Goal: Information Seeking & Learning: Find specific fact

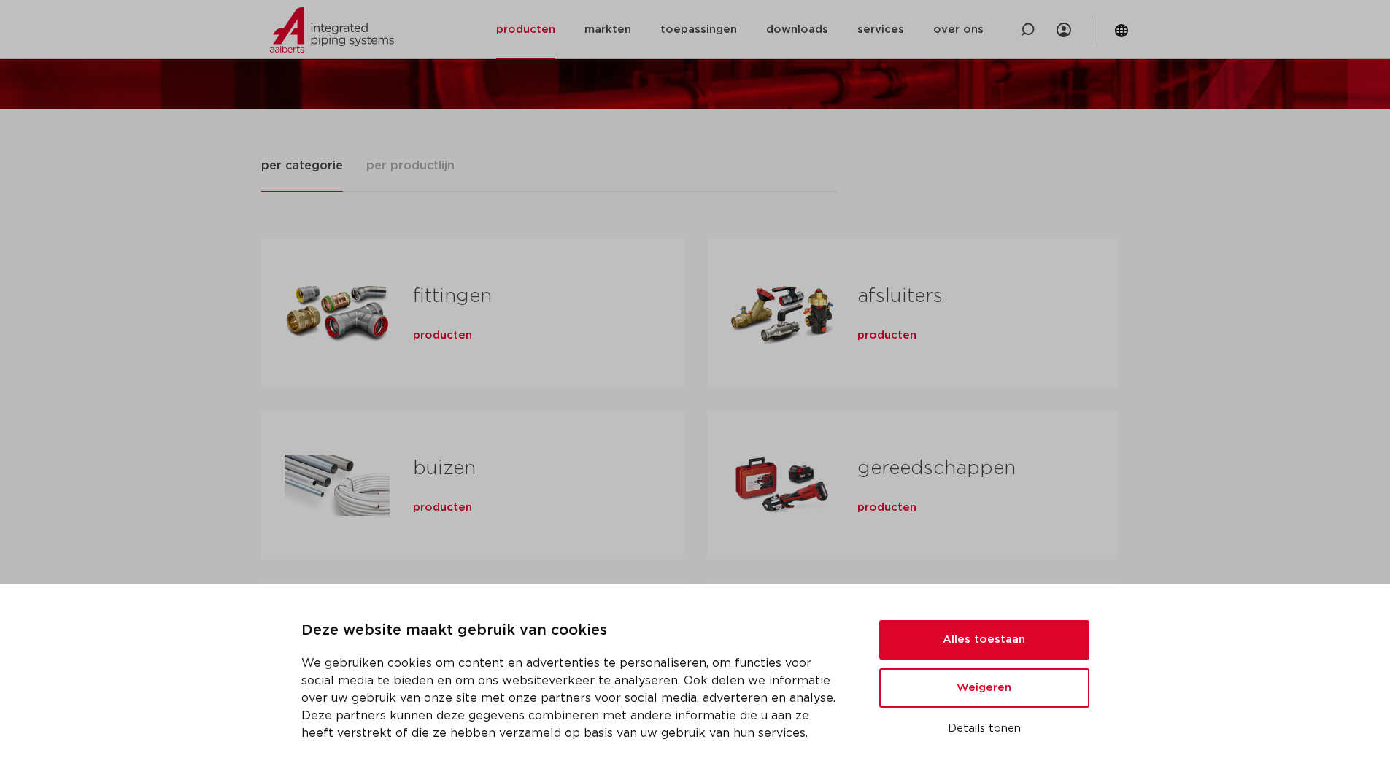
scroll to position [146, 0]
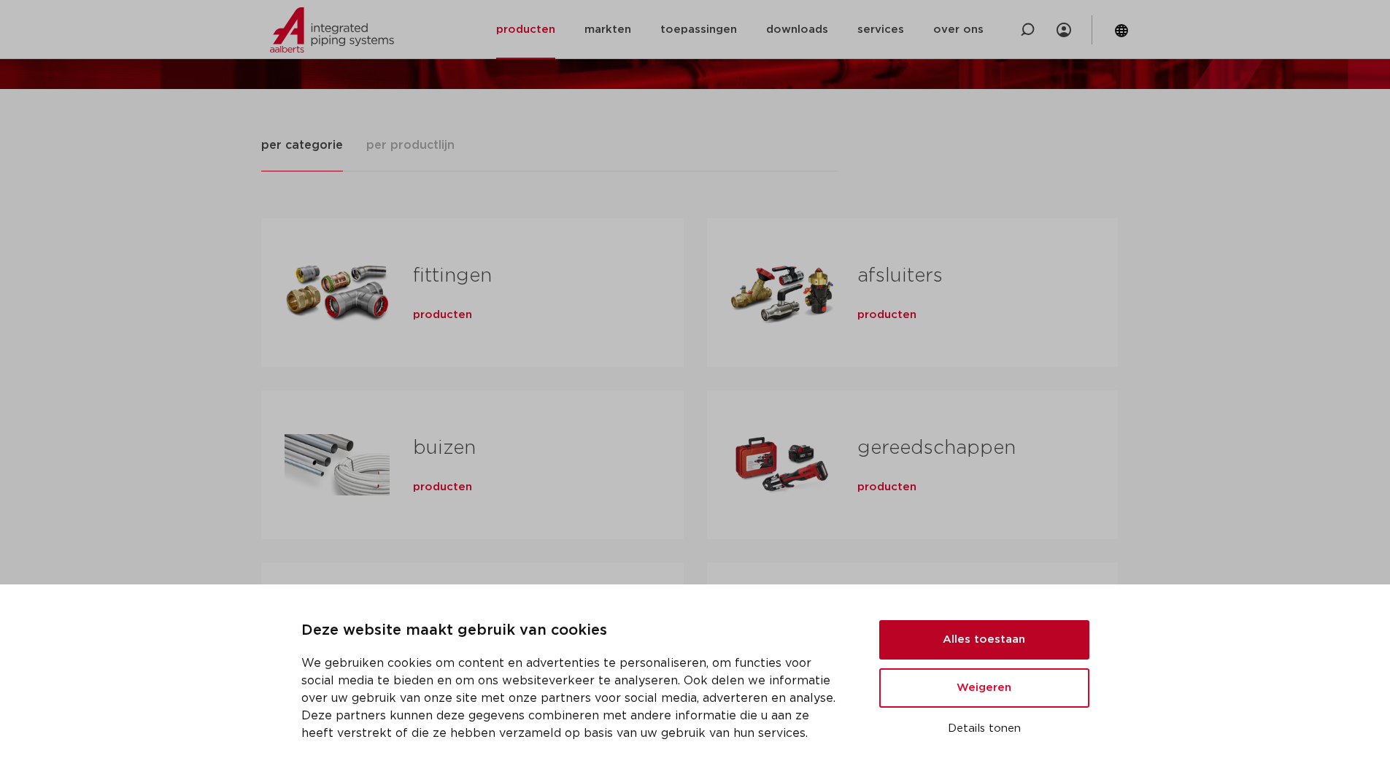
click at [1012, 647] on button "Alles toestaan" at bounding box center [984, 639] width 210 height 39
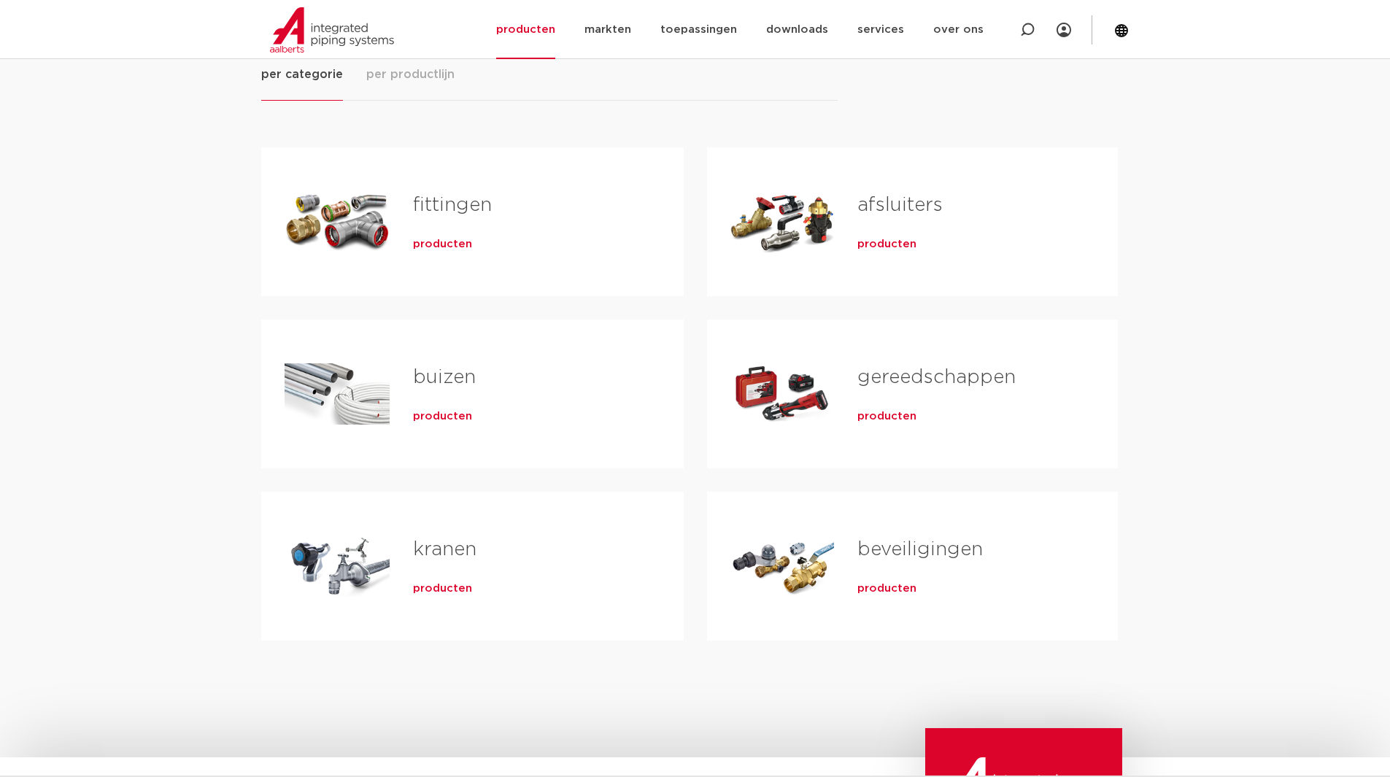
scroll to position [219, 0]
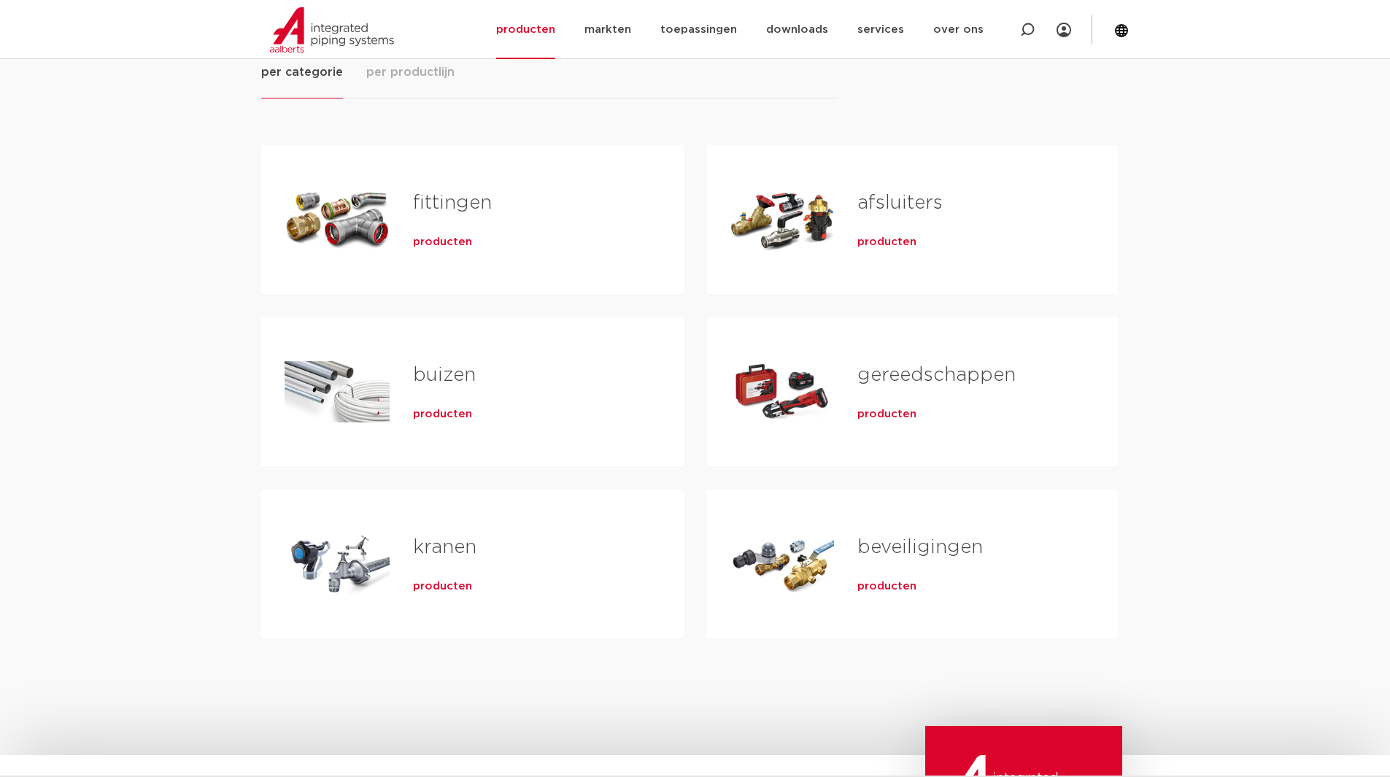
click at [450, 396] on div "buizen producten" at bounding box center [525, 392] width 271 height 102
click at [445, 409] on span "producten" at bounding box center [442, 414] width 59 height 15
click at [435, 250] on div "producten" at bounding box center [525, 239] width 224 height 20
click at [435, 247] on span "producten" at bounding box center [442, 242] width 59 height 15
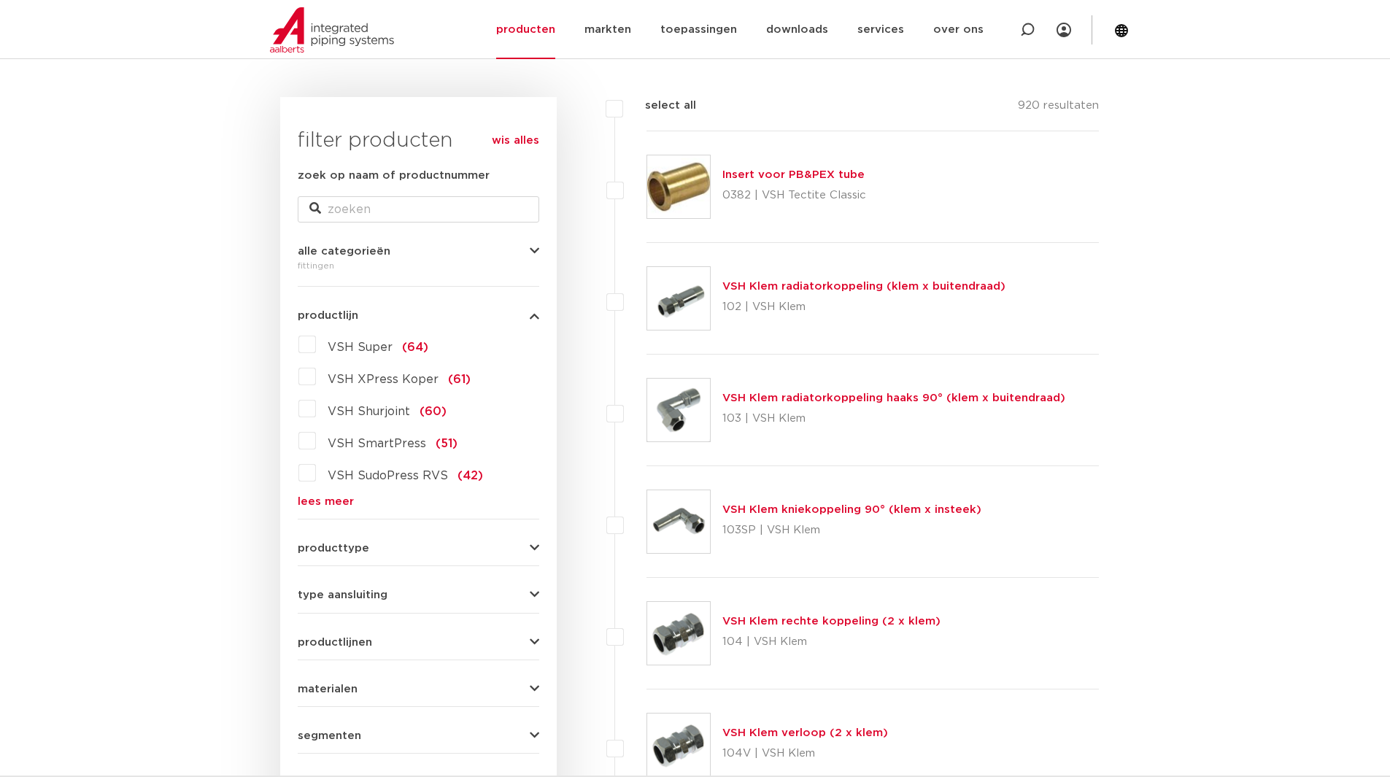
scroll to position [219, 0]
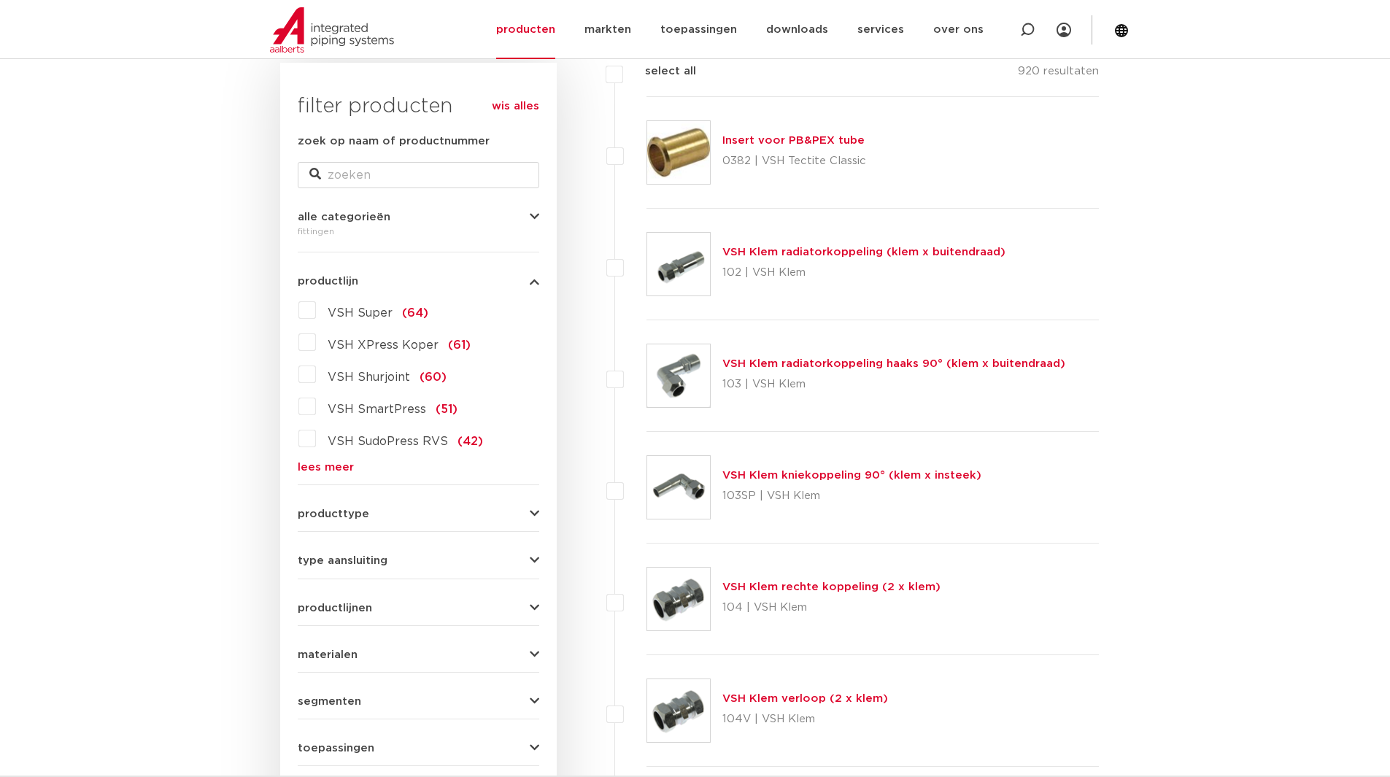
click at [330, 468] on link "lees meer" at bounding box center [419, 467] width 242 height 11
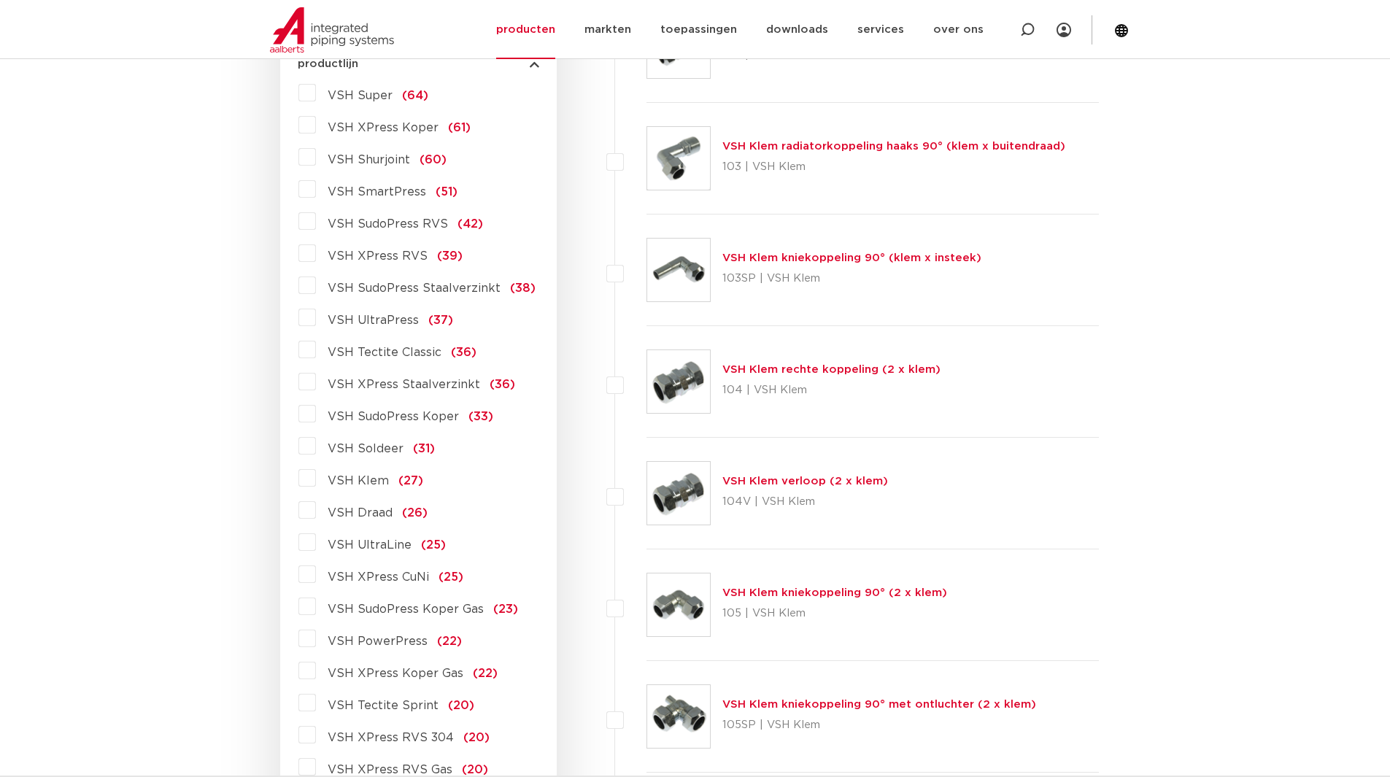
scroll to position [0, 0]
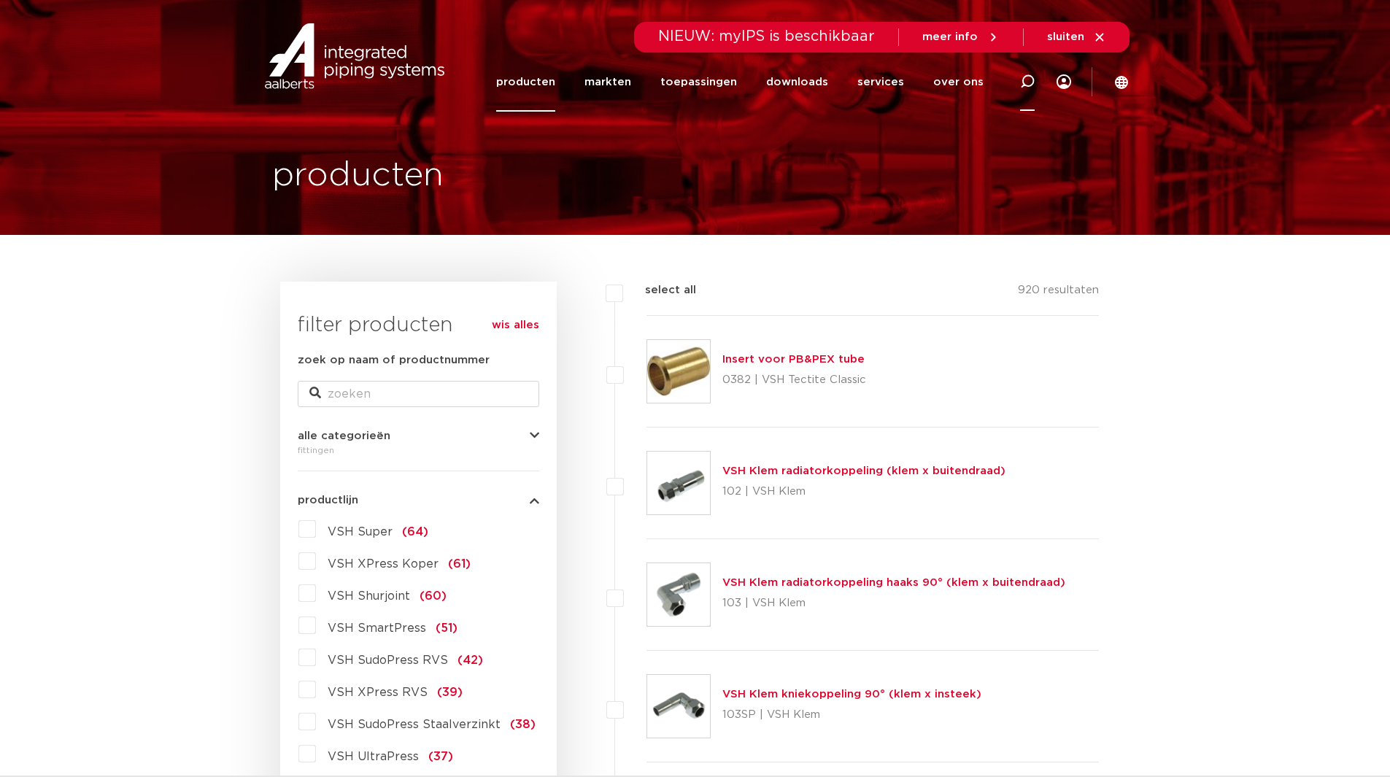
click at [1027, 75] on icon at bounding box center [1028, 82] width 18 height 18
type input "shurjoint"
click button "Zoeken" at bounding box center [0, 0] width 0 height 0
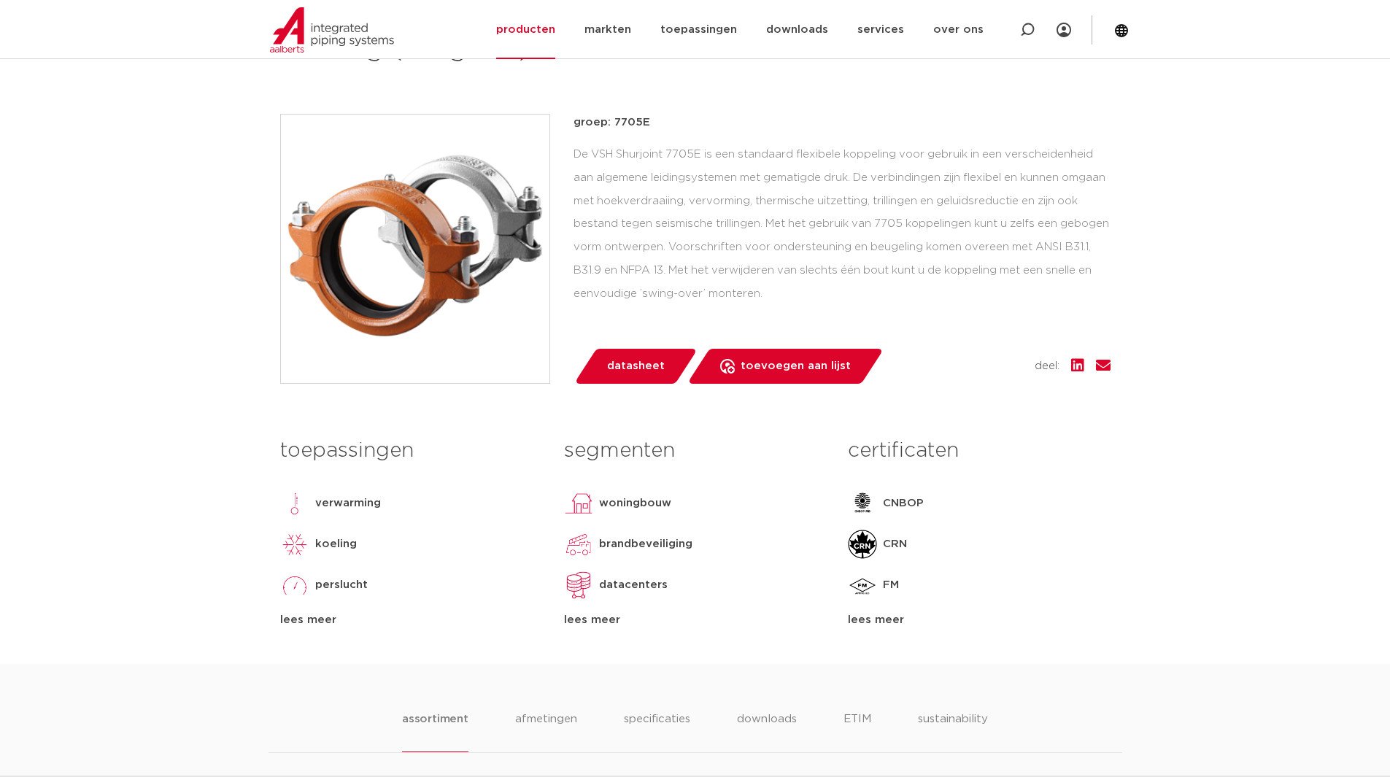
scroll to position [365, 0]
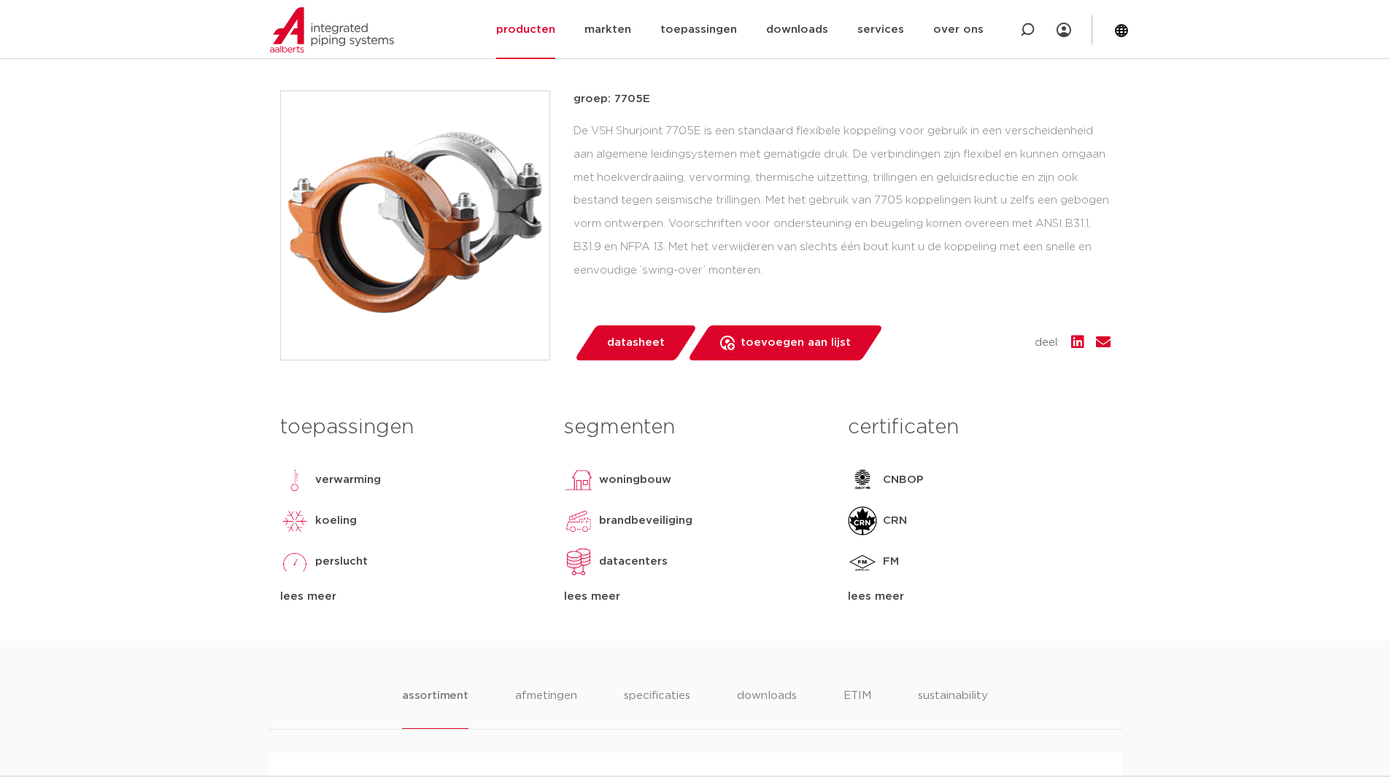
click at [628, 329] on link "datasheet" at bounding box center [636, 342] width 124 height 35
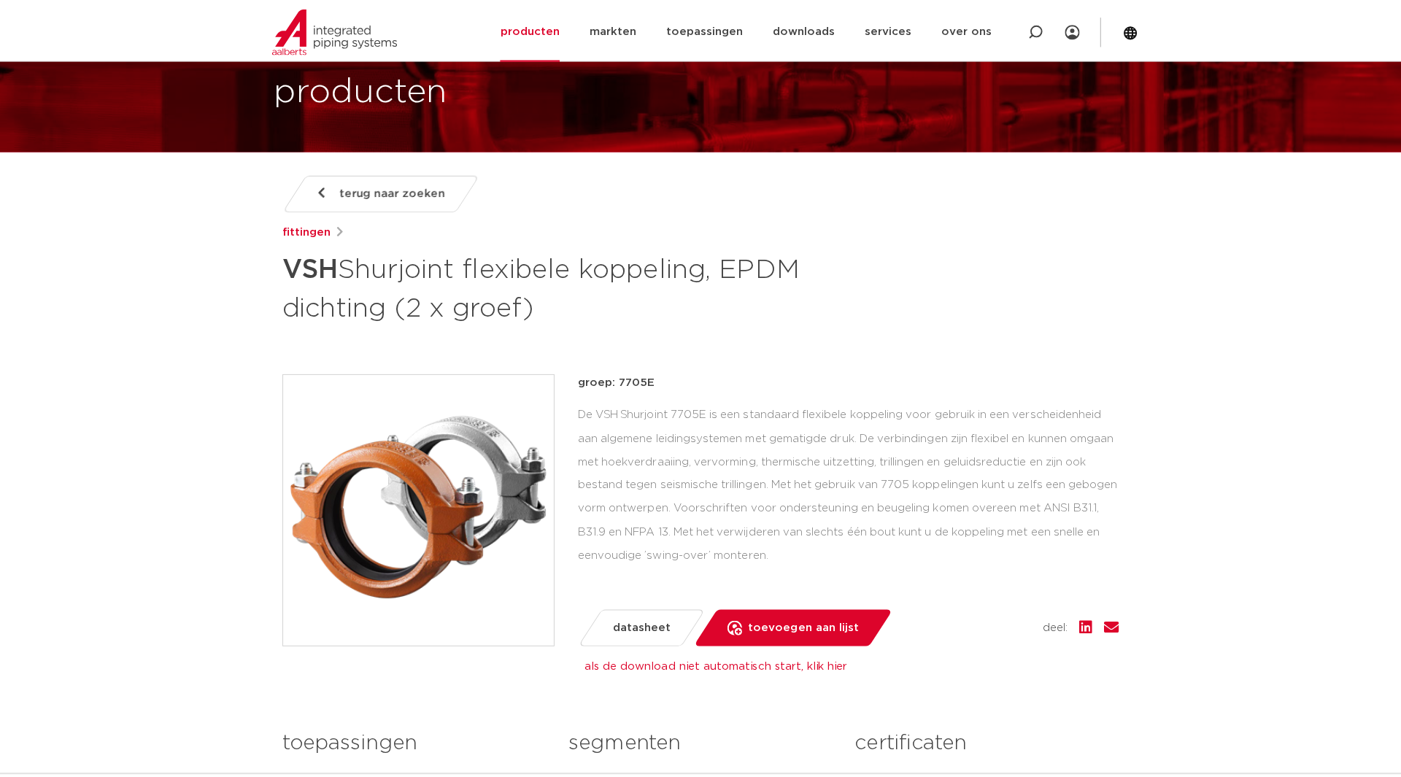
scroll to position [0, 0]
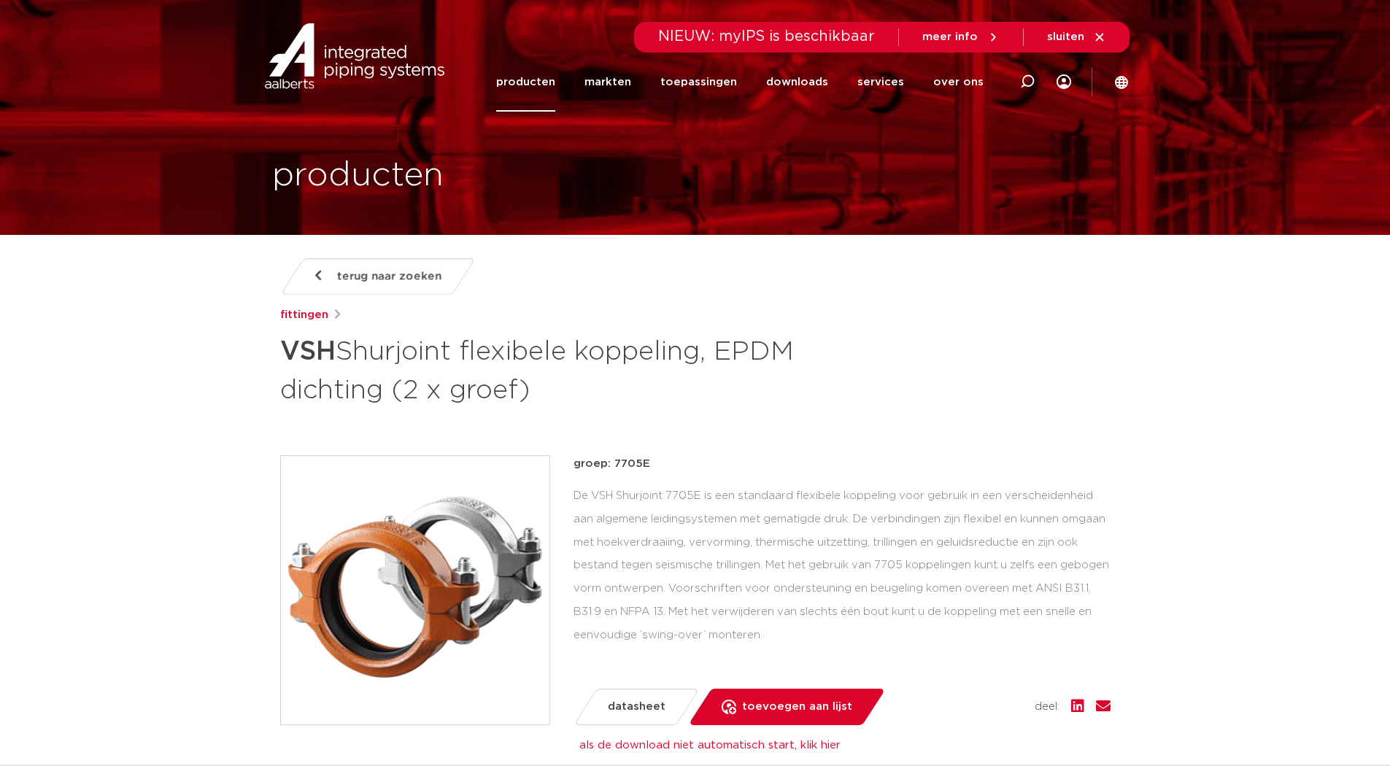
drag, startPoint x: 891, startPoint y: 85, endPoint x: 963, endPoint y: 137, distance: 88.3
click at [891, 85] on link "services" at bounding box center [880, 82] width 47 height 59
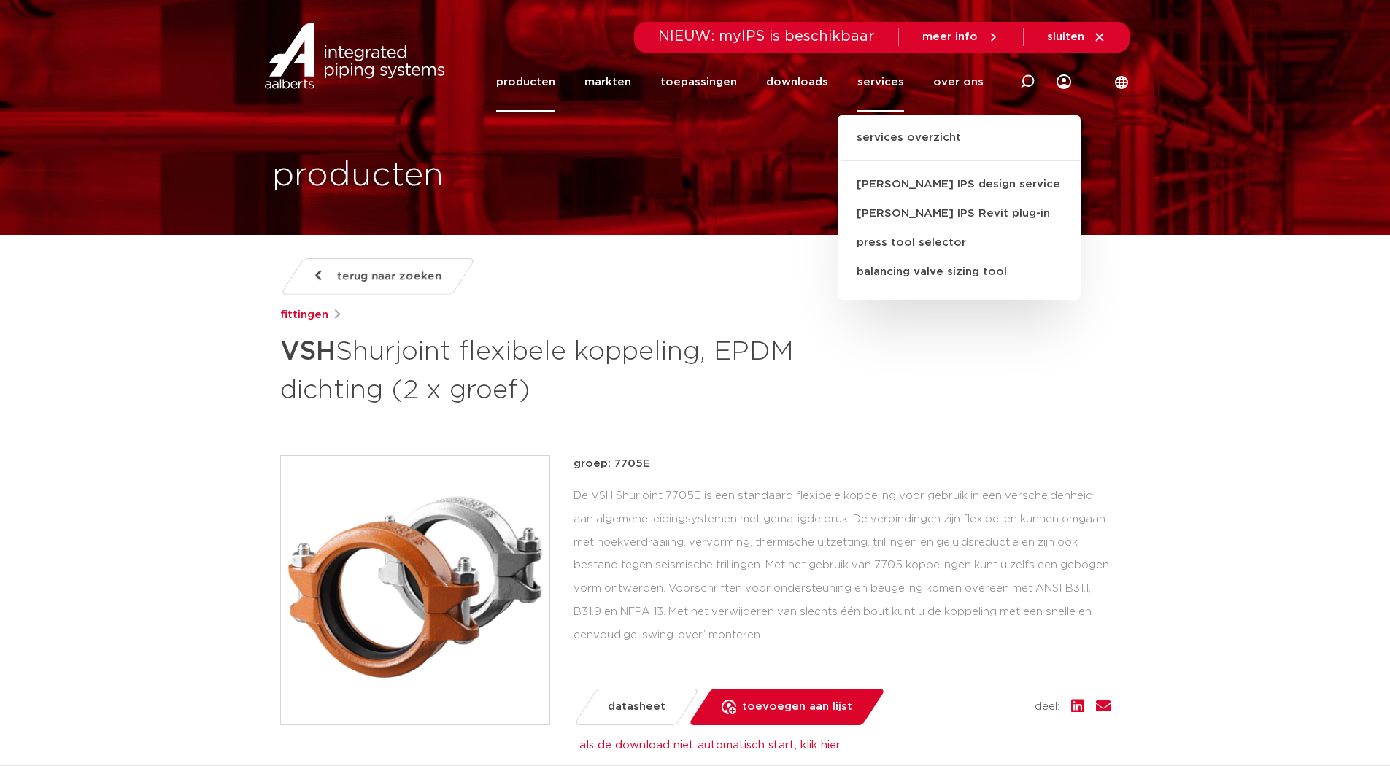
click at [1100, 342] on div "terug naar zoeken [GEOGRAPHIC_DATA] VSH Shurjoint flexibele koppeling, EPDM dic…" at bounding box center [695, 333] width 830 height 150
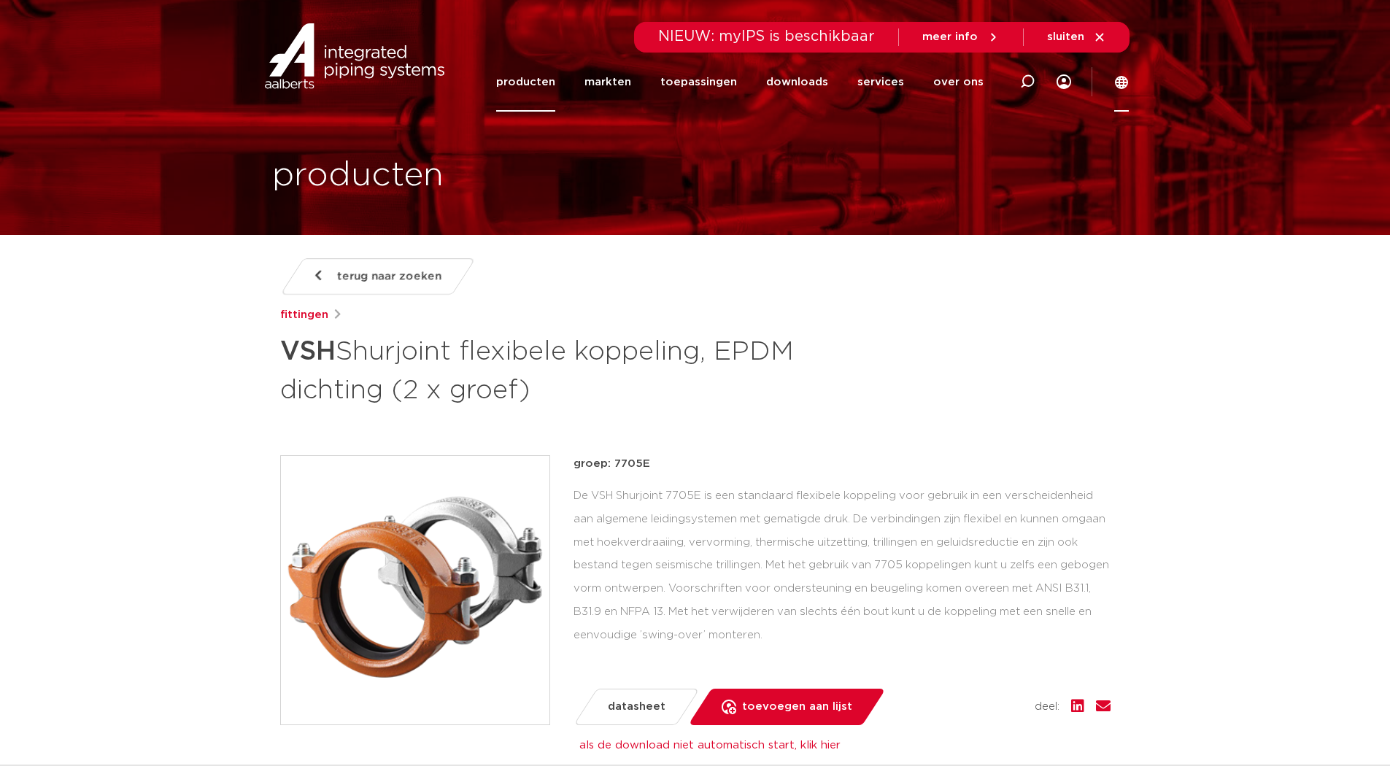
click at [1125, 77] on icon at bounding box center [1121, 82] width 13 height 13
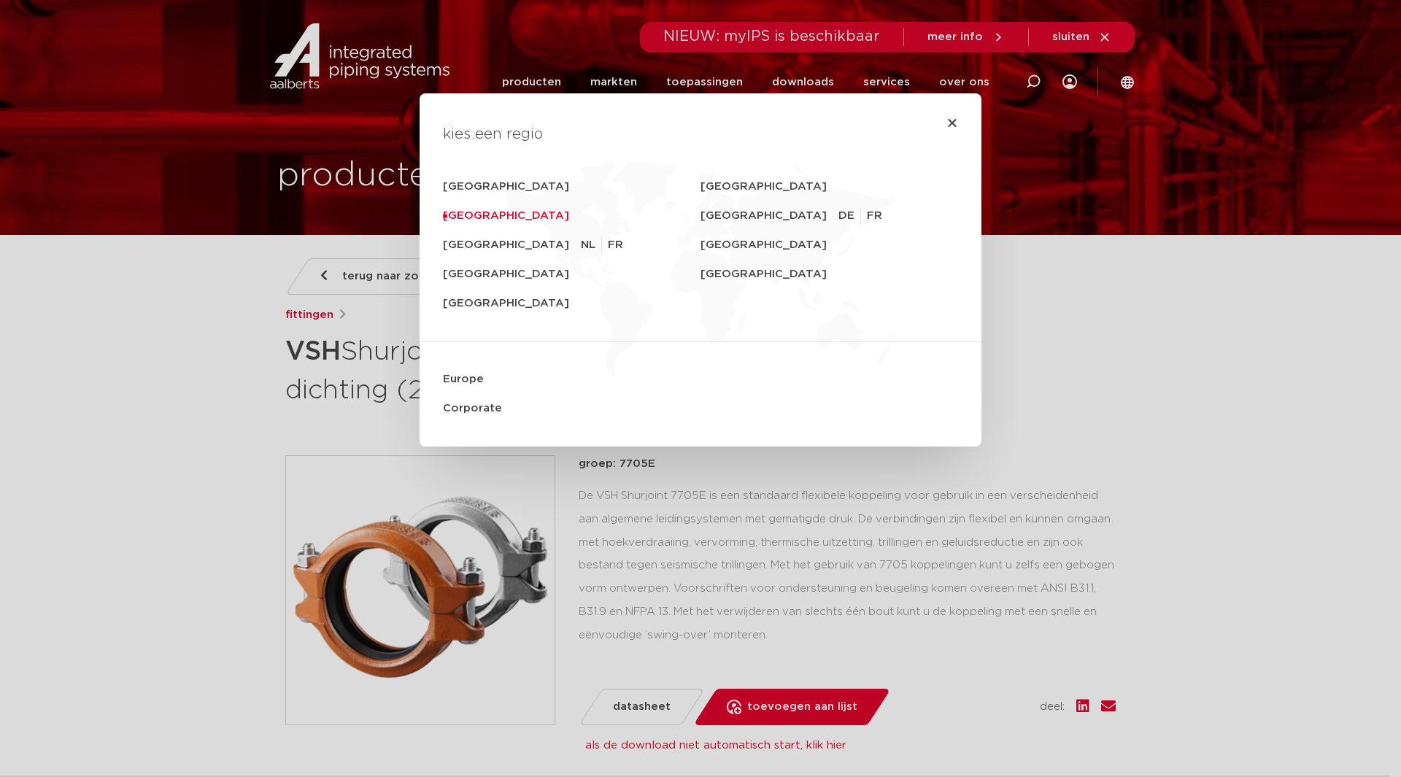
click at [462, 217] on link "[GEOGRAPHIC_DATA]" at bounding box center [572, 215] width 258 height 29
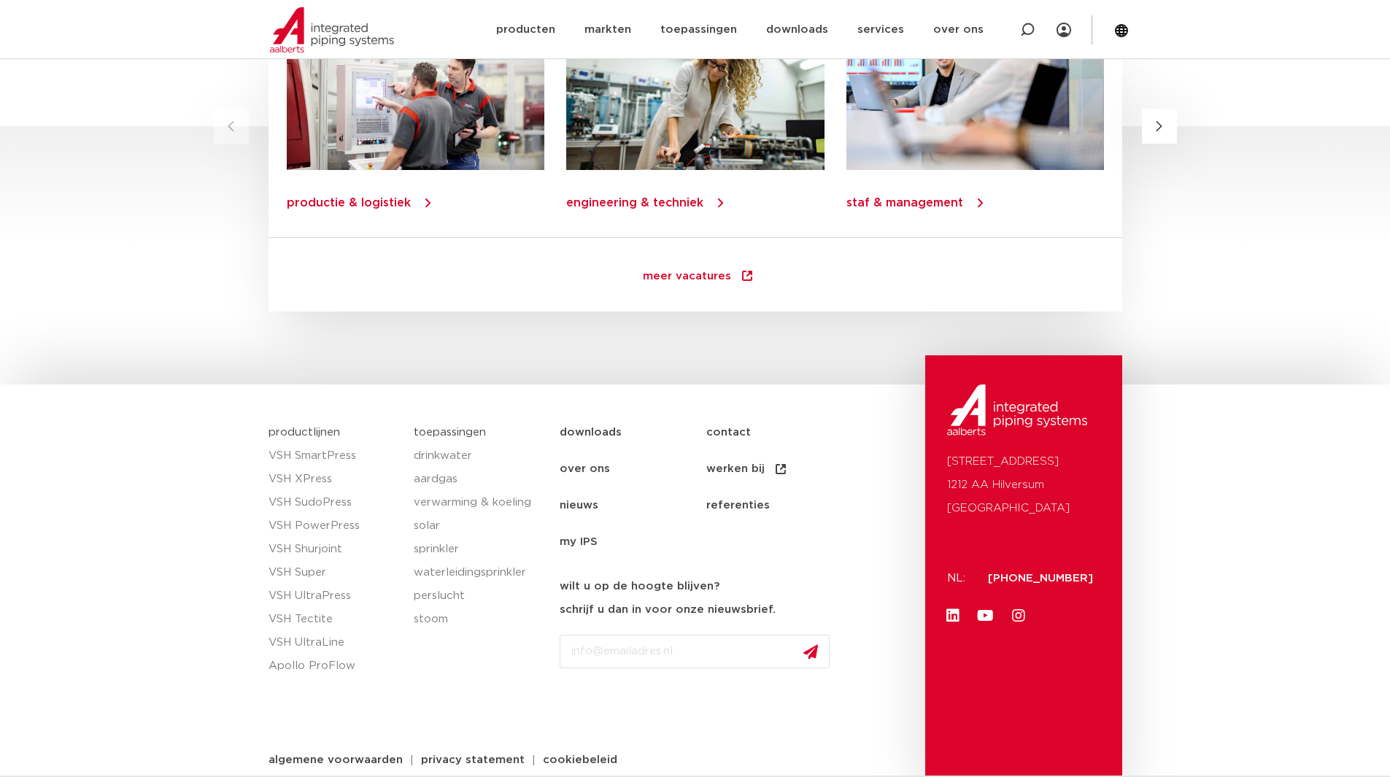
scroll to position [1992, 0]
